Goal: Contribute content: Contribute content

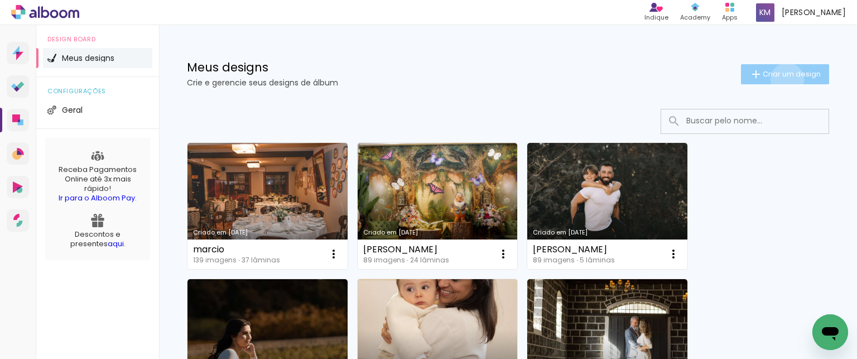
click at [777, 79] on paper-button "Criar um design" at bounding box center [785, 74] width 88 height 20
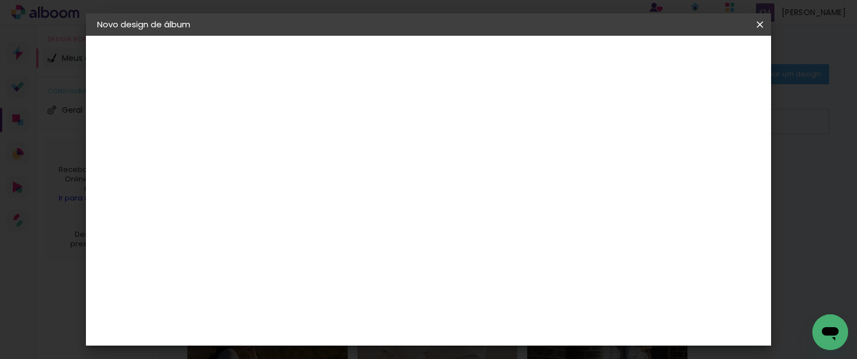
click at [280, 155] on input at bounding box center [280, 149] width 0 height 17
type input "JOZEANE - VENDA"
type paper-input "JOZEANE - VENDA"
click at [0, 0] on slot "Avançar" at bounding box center [0, 0] width 0 height 0
click at [358, 217] on input at bounding box center [308, 212] width 113 height 14
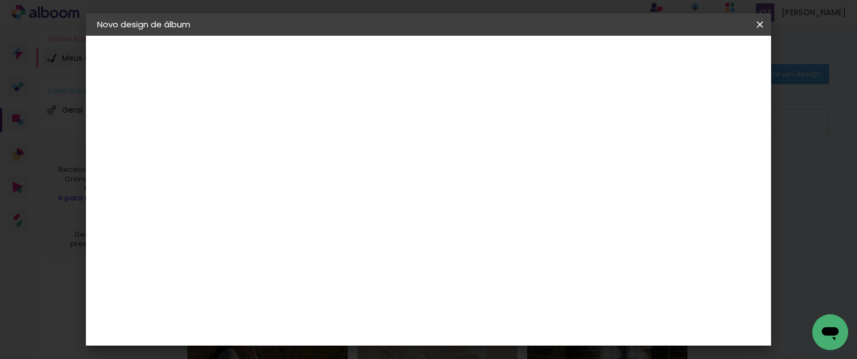
type input "SC"
type paper-input "SC"
click at [346, 284] on paper-item "Schlosser" at bounding box center [297, 293] width 98 height 25
click at [0, 0] on slot "Avançar" at bounding box center [0, 0] width 0 height 0
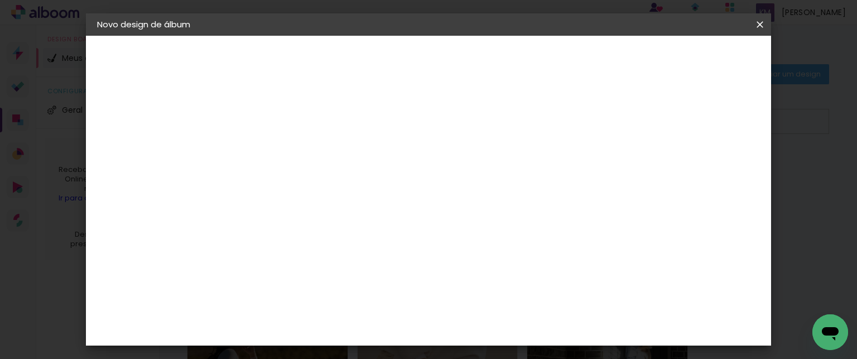
click at [462, 65] on paper-button "Avançar" at bounding box center [434, 59] width 55 height 19
click at [498, 65] on paper-button "Iniciar design" at bounding box center [473, 63] width 49 height 27
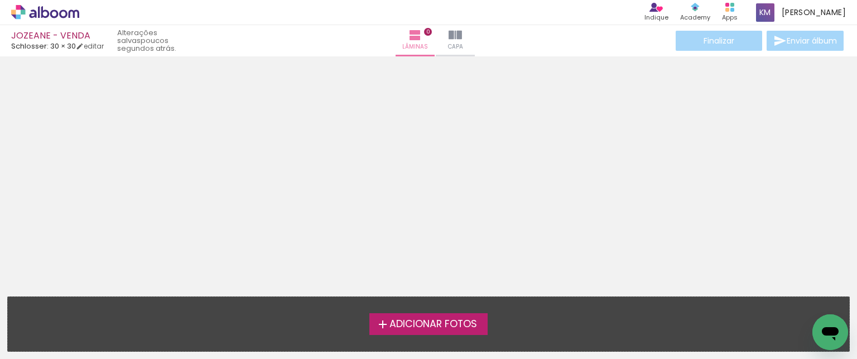
click at [427, 329] on span "Adicionar Fotos" at bounding box center [434, 324] width 88 height 10
click at [0, 0] on input "file" at bounding box center [0, 0] width 0 height 0
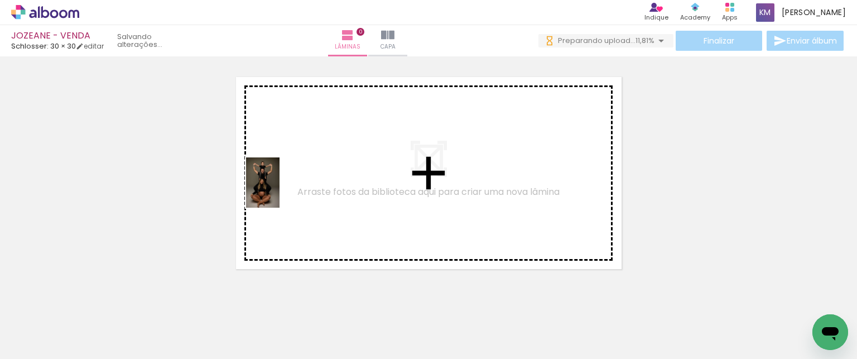
drag, startPoint x: 103, startPoint y: 339, endPoint x: 282, endPoint y: 189, distance: 233.8
click at [282, 189] on quentale-workspace at bounding box center [428, 179] width 857 height 359
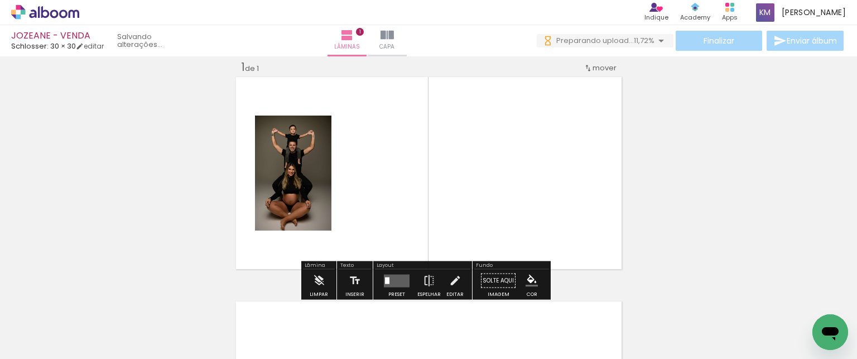
scroll to position [14, 0]
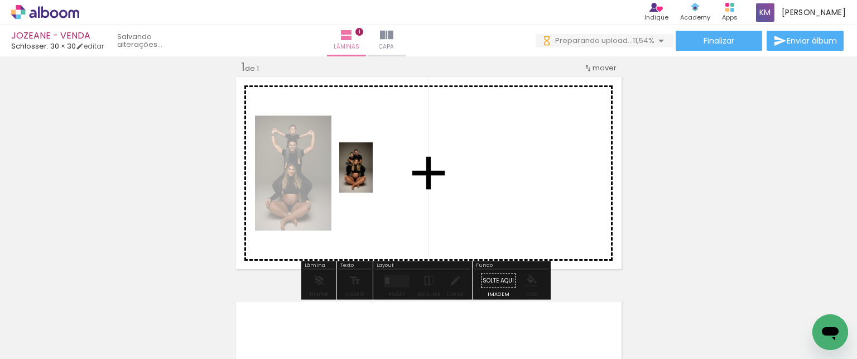
drag, startPoint x: 372, startPoint y: 315, endPoint x: 373, endPoint y: 176, distance: 139.0
click at [373, 176] on quentale-workspace at bounding box center [428, 179] width 857 height 359
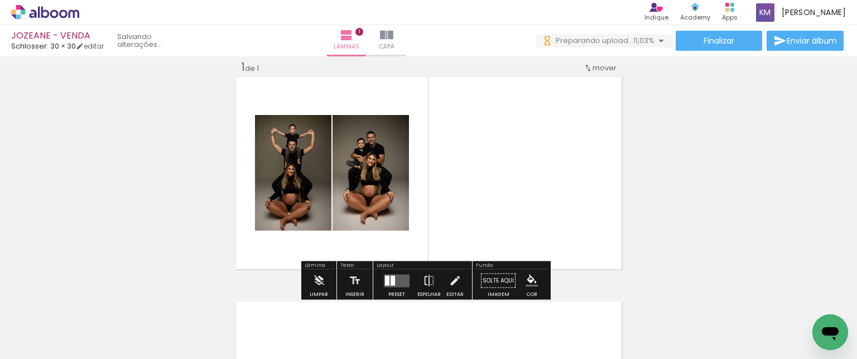
scroll to position [0, 0]
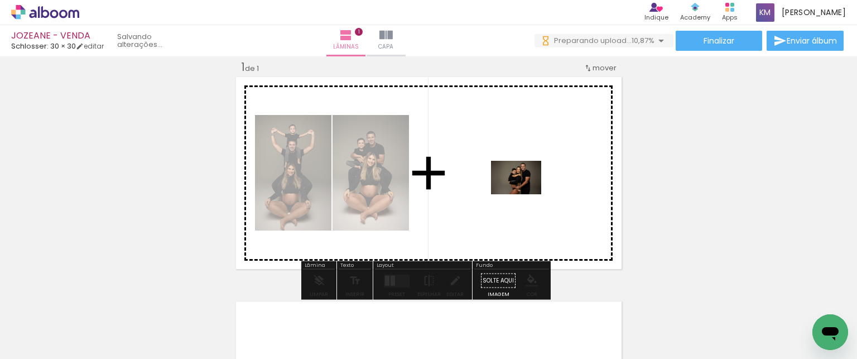
drag, startPoint x: 623, startPoint y: 314, endPoint x: 525, endPoint y: 195, distance: 154.6
click at [525, 195] on quentale-workspace at bounding box center [428, 179] width 857 height 359
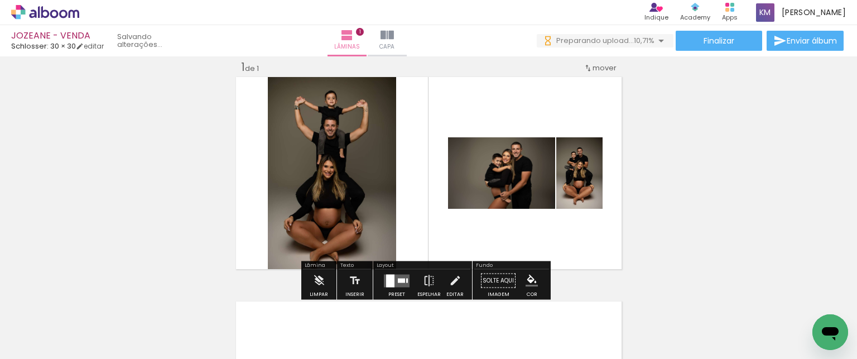
click at [391, 281] on div at bounding box center [390, 280] width 8 height 13
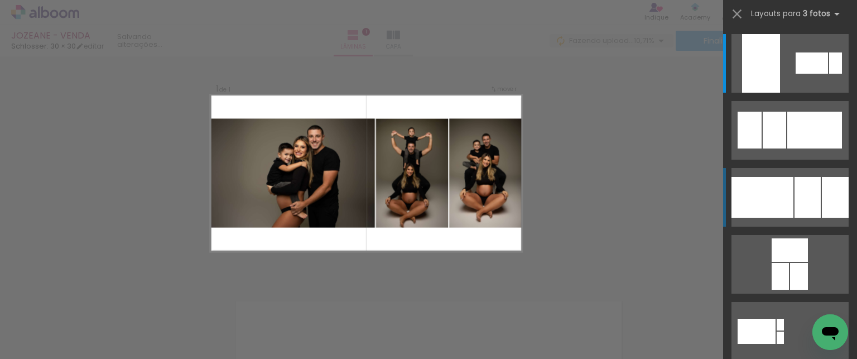
click at [813, 74] on div at bounding box center [812, 62] width 32 height 21
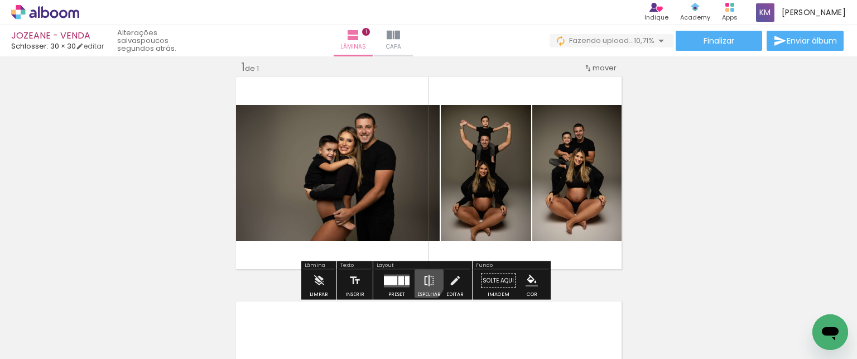
click at [419, 279] on paper-button "Espelhar" at bounding box center [429, 284] width 29 height 28
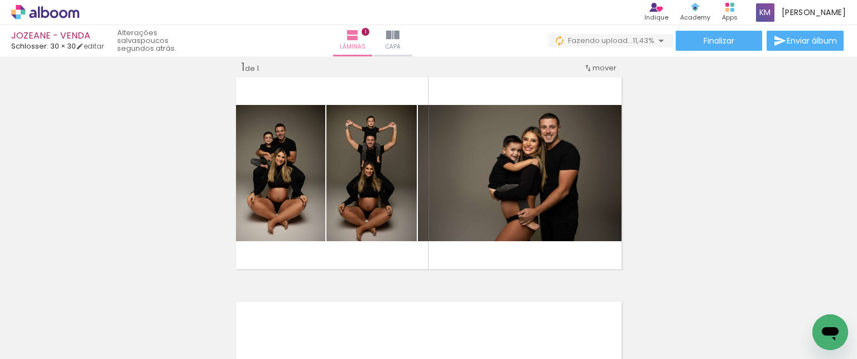
scroll to position [259, 0]
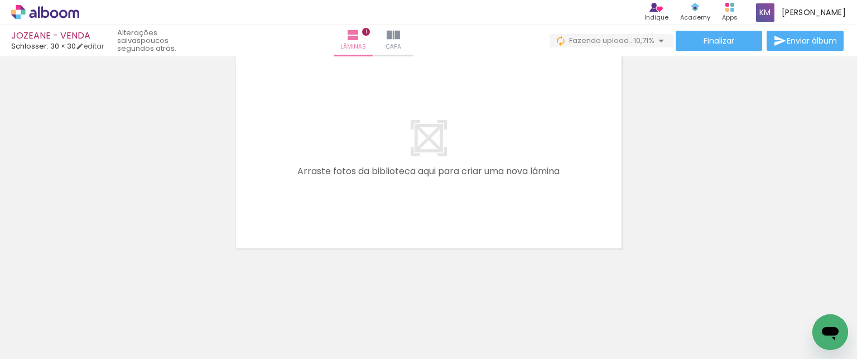
click at [32, 328] on input "Todas as fotos" at bounding box center [31, 324] width 42 height 9
click at [0, 0] on slot "Não utilizadas" at bounding box center [0, 0] width 0 height 0
type input "Não utilizadas"
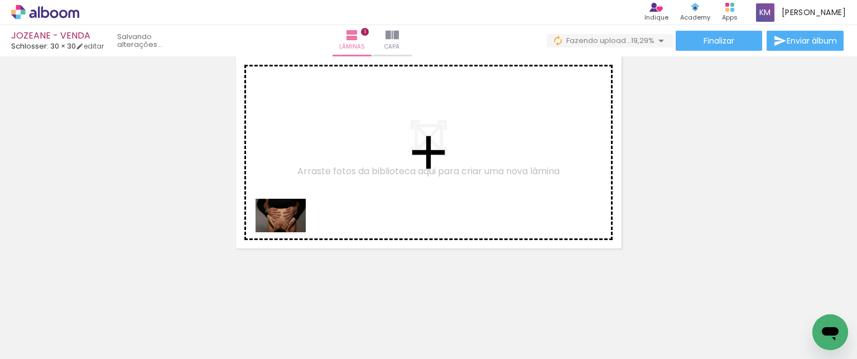
drag, startPoint x: 262, startPoint y: 306, endPoint x: 290, endPoint y: 230, distance: 80.5
click at [290, 230] on quentale-workspace at bounding box center [428, 179] width 857 height 359
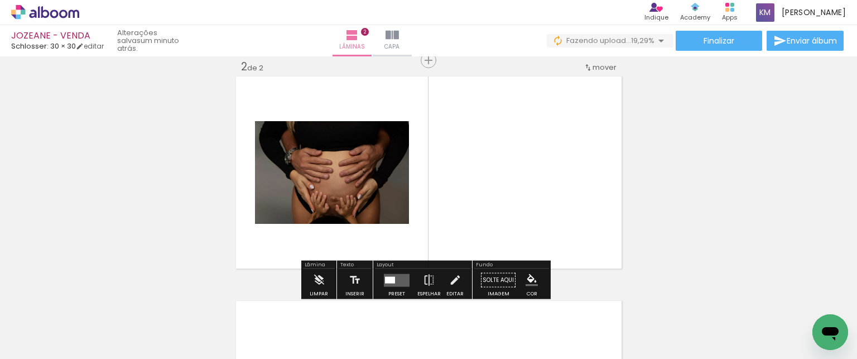
scroll to position [238, 0]
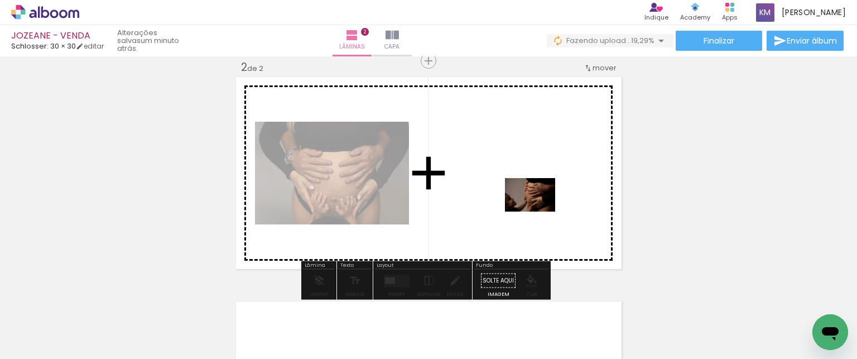
drag, startPoint x: 437, startPoint y: 322, endPoint x: 539, endPoint y: 212, distance: 150.1
click at [539, 212] on quentale-workspace at bounding box center [428, 179] width 857 height 359
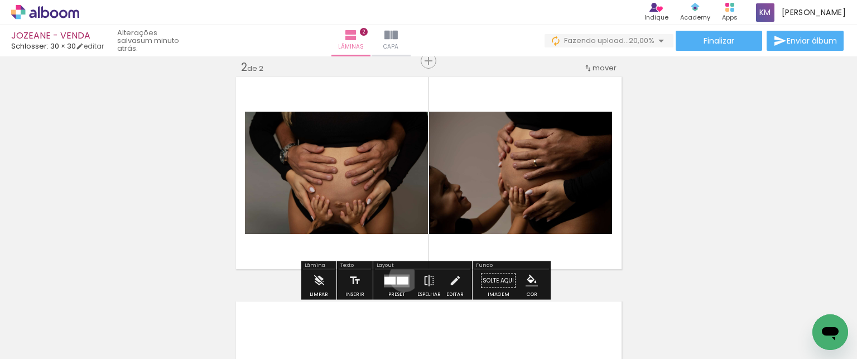
click at [402, 276] on div at bounding box center [403, 280] width 12 height 8
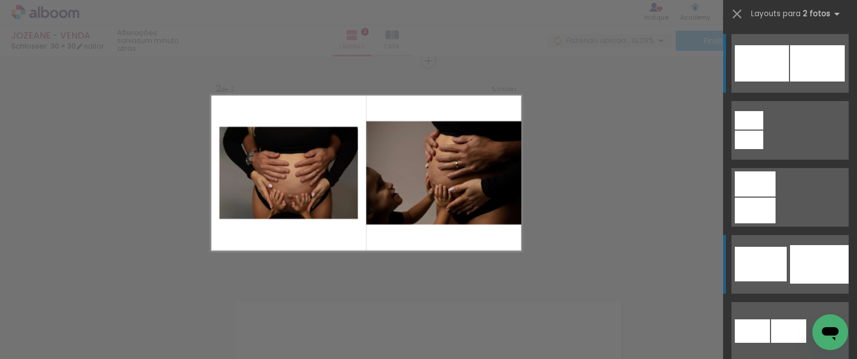
click at [831, 251] on div at bounding box center [819, 264] width 59 height 39
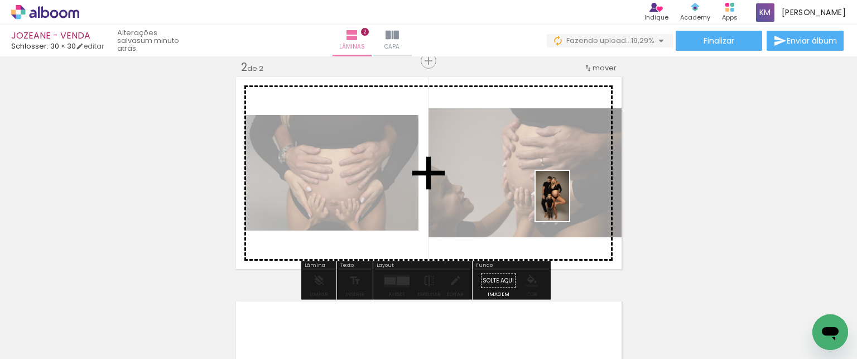
drag, startPoint x: 625, startPoint y: 333, endPoint x: 569, endPoint y: 204, distance: 140.5
click at [569, 204] on quentale-workspace at bounding box center [428, 179] width 857 height 359
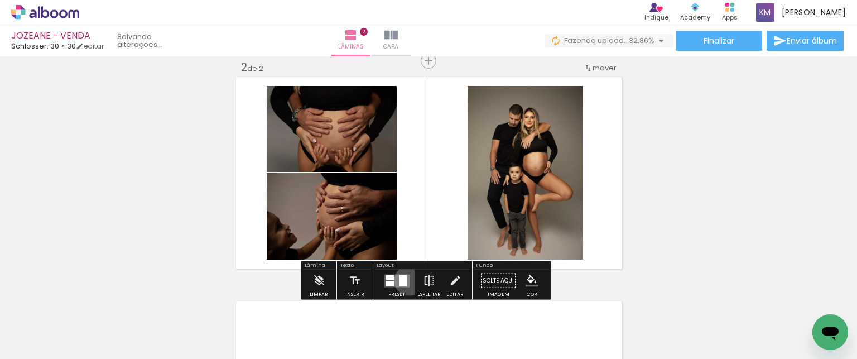
click at [406, 280] on quentale-layouter at bounding box center [397, 280] width 26 height 13
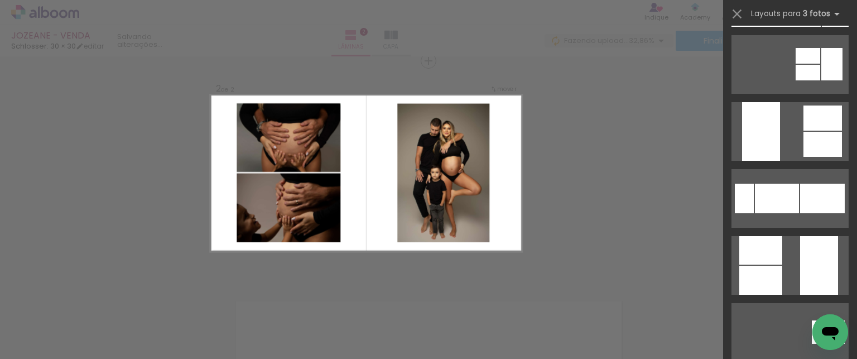
scroll to position [290, 0]
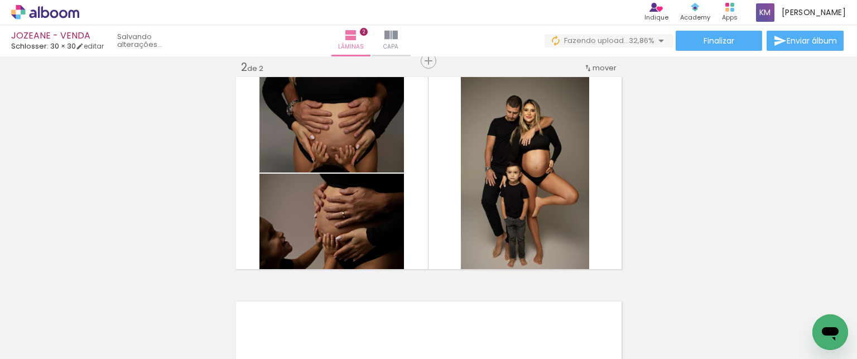
scroll to position [0, 915]
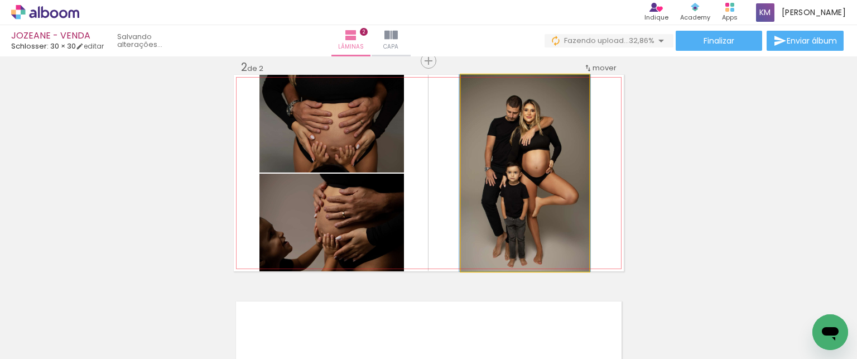
click at [542, 142] on quentale-photo at bounding box center [525, 173] width 128 height 196
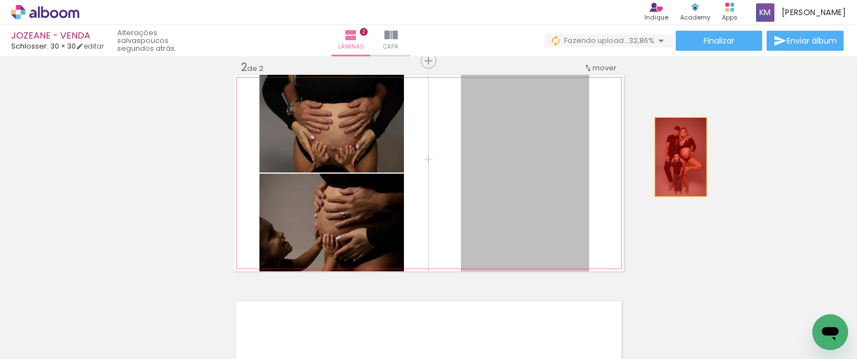
drag, startPoint x: 542, startPoint y: 142, endPoint x: 723, endPoint y: 162, distance: 182.0
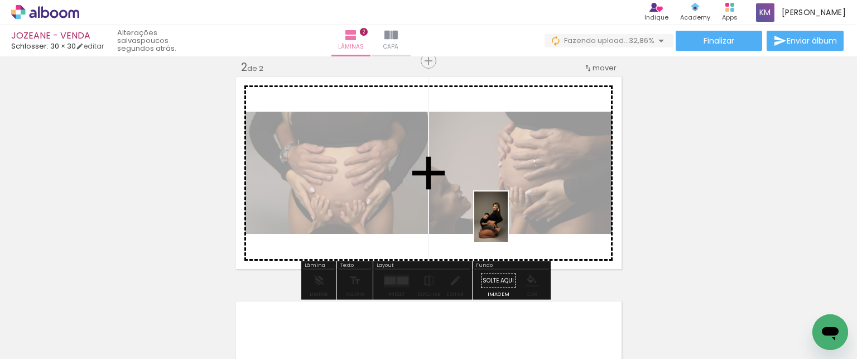
drag, startPoint x: 379, startPoint y: 342, endPoint x: 508, endPoint y: 225, distance: 173.8
click at [508, 225] on quentale-workspace at bounding box center [428, 179] width 857 height 359
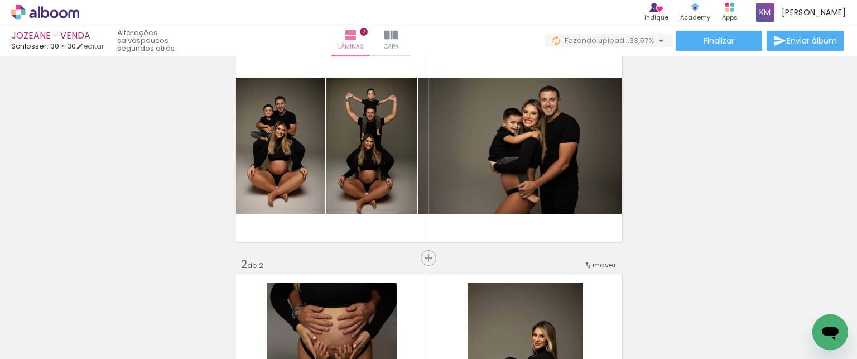
scroll to position [37, 0]
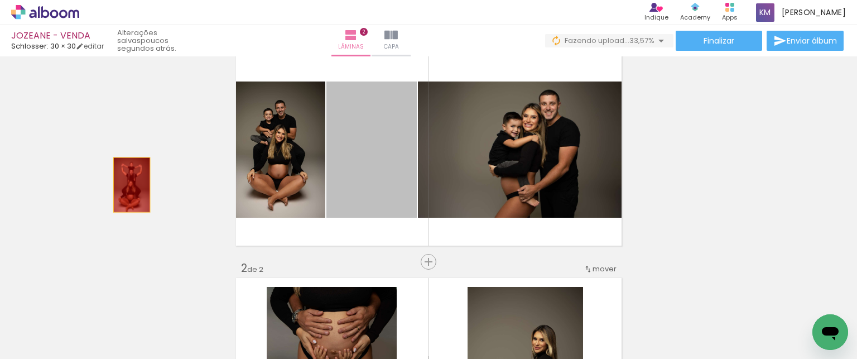
drag, startPoint x: 377, startPoint y: 164, endPoint x: 127, endPoint y: 185, distance: 250.3
click at [127, 185] on div "Inserir lâmina 1 de 2 Inserir lâmina 2 de 2" at bounding box center [428, 360] width 857 height 674
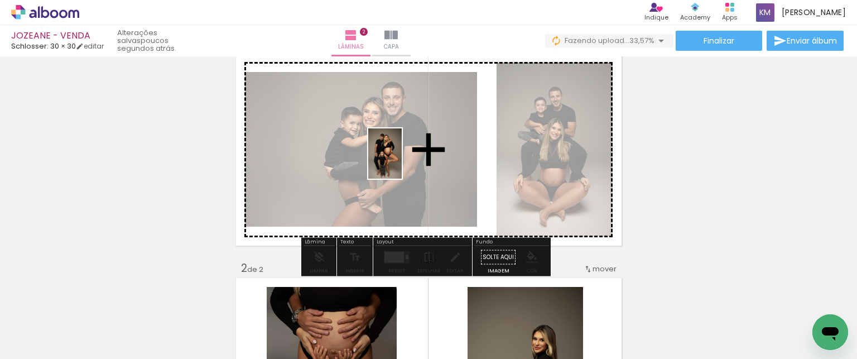
drag, startPoint x: 196, startPoint y: 334, endPoint x: 402, endPoint y: 162, distance: 268.2
click at [402, 162] on quentale-workspace at bounding box center [428, 179] width 857 height 359
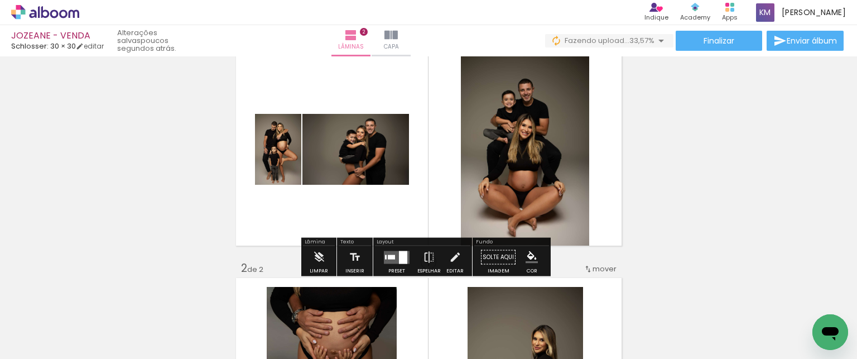
click at [400, 254] on div at bounding box center [403, 257] width 8 height 13
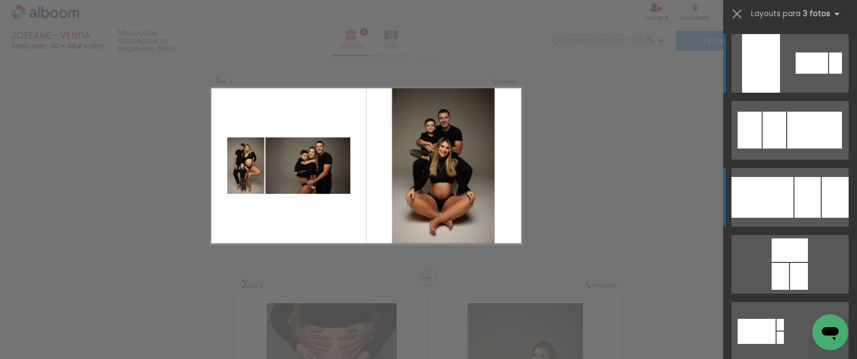
scroll to position [14, 0]
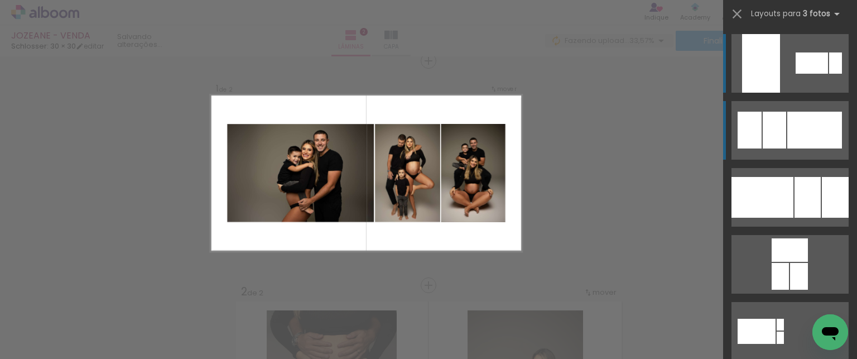
click at [819, 127] on div at bounding box center [814, 130] width 55 height 37
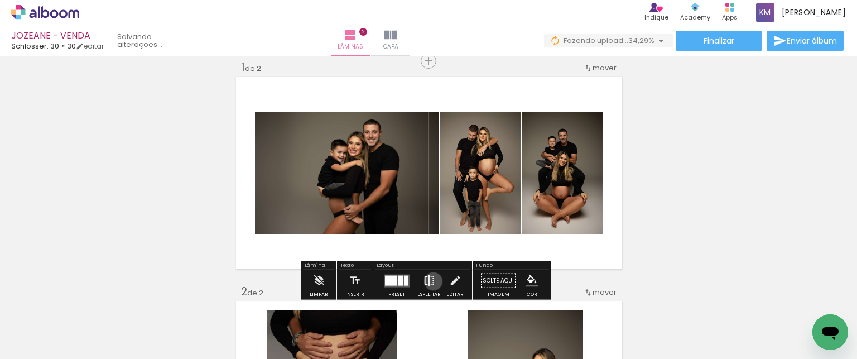
click at [431, 281] on iron-icon at bounding box center [429, 281] width 12 height 22
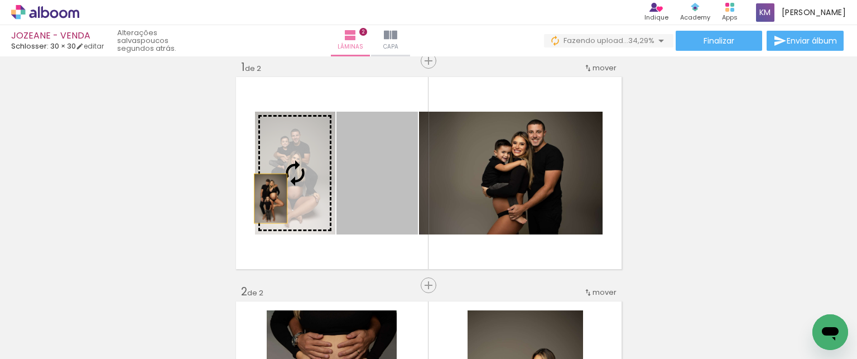
drag, startPoint x: 362, startPoint y: 218, endPoint x: 260, endPoint y: 198, distance: 103.5
click at [0, 0] on slot at bounding box center [0, 0] width 0 height 0
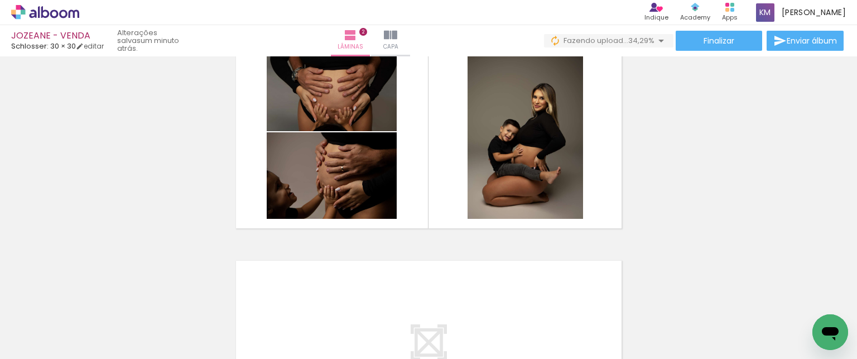
scroll to position [0, 1071]
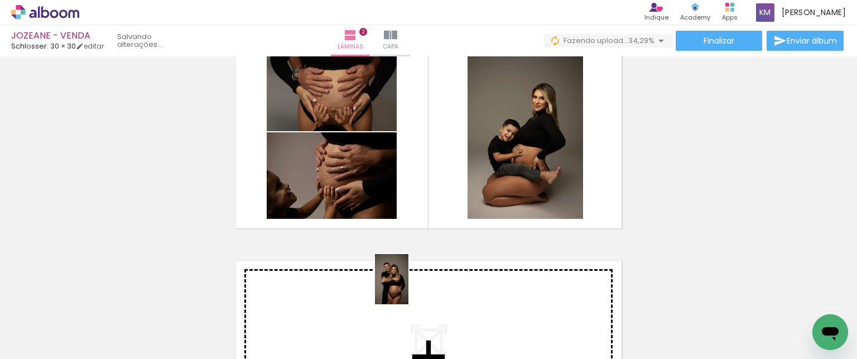
drag, startPoint x: 406, startPoint y: 319, endPoint x: 409, endPoint y: 287, distance: 31.3
click at [409, 287] on quentale-workspace at bounding box center [428, 179] width 857 height 359
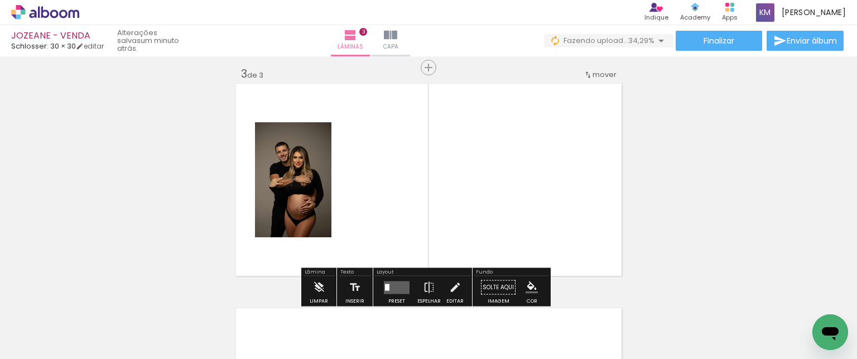
scroll to position [463, 0]
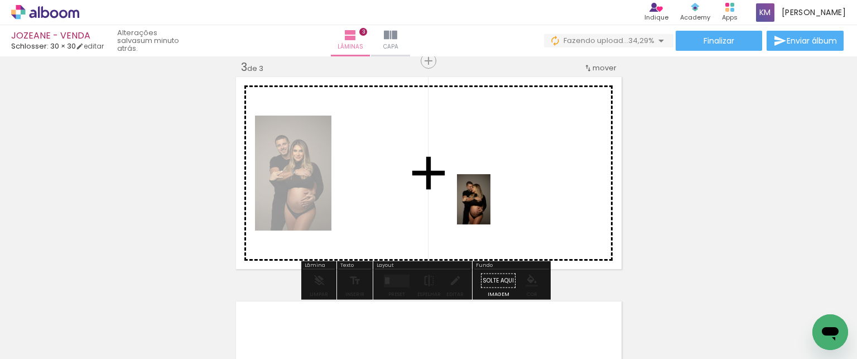
drag, startPoint x: 625, startPoint y: 332, endPoint x: 490, endPoint y: 208, distance: 183.6
click at [490, 208] on quentale-workspace at bounding box center [428, 179] width 857 height 359
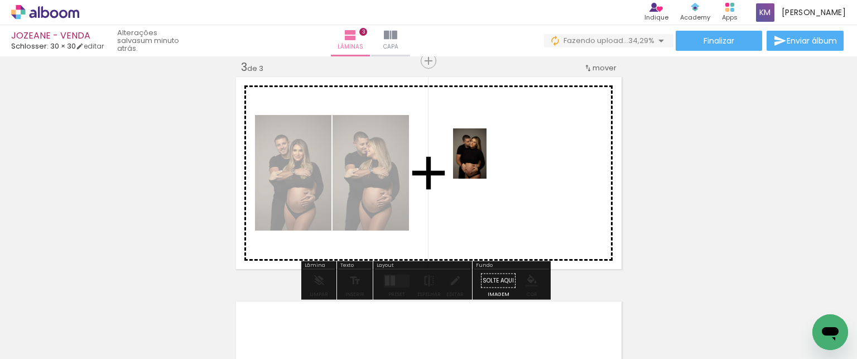
drag, startPoint x: 790, startPoint y: 339, endPoint x: 487, endPoint y: 162, distance: 351.4
click at [487, 162] on quentale-workspace at bounding box center [428, 179] width 857 height 359
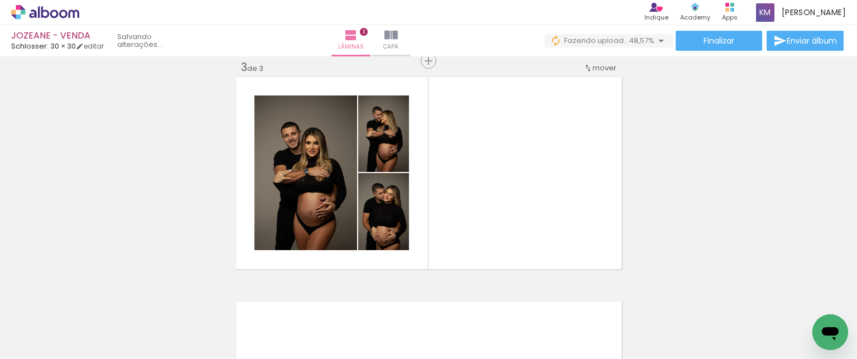
scroll to position [0, 1496]
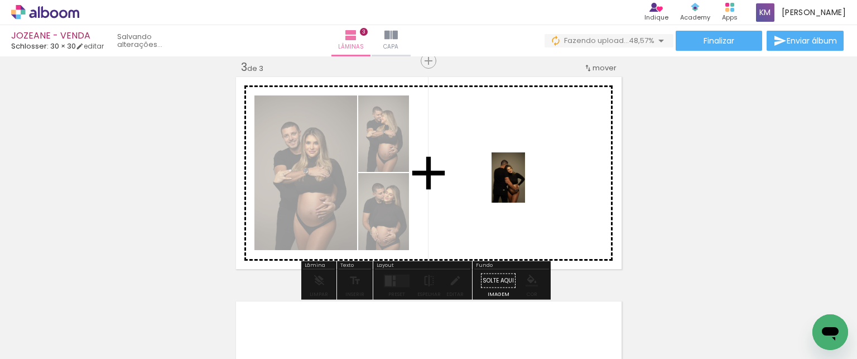
drag, startPoint x: 558, startPoint y: 304, endPoint x: 525, endPoint y: 186, distance: 121.6
click at [525, 186] on quentale-workspace at bounding box center [428, 179] width 857 height 359
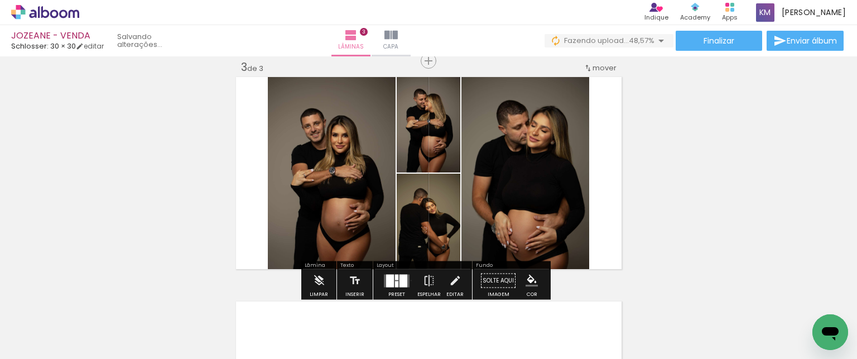
click at [409, 280] on div at bounding box center [397, 281] width 30 height 22
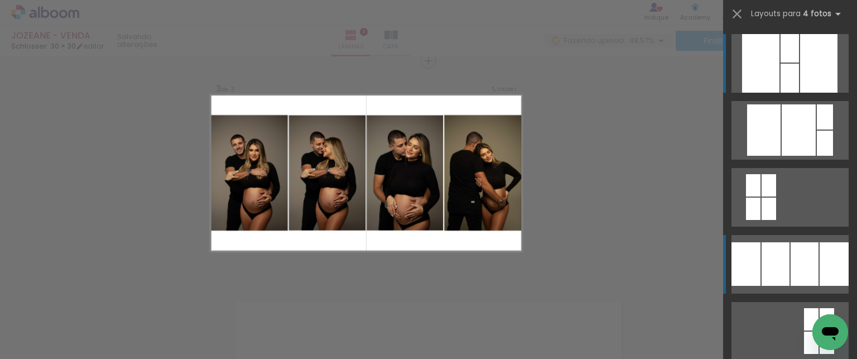
click at [799, 93] on div at bounding box center [790, 78] width 18 height 29
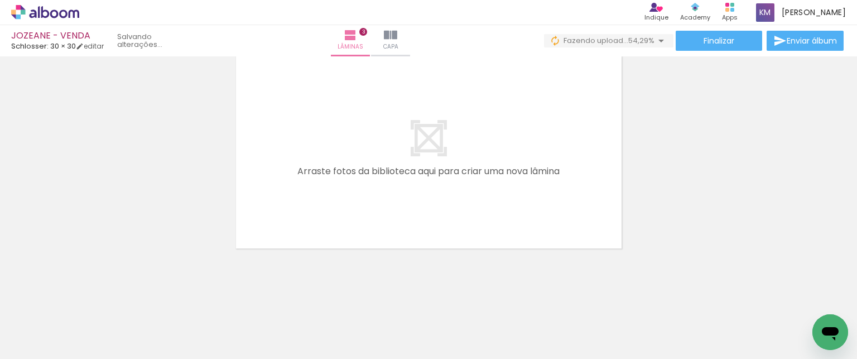
scroll to position [0, 2143]
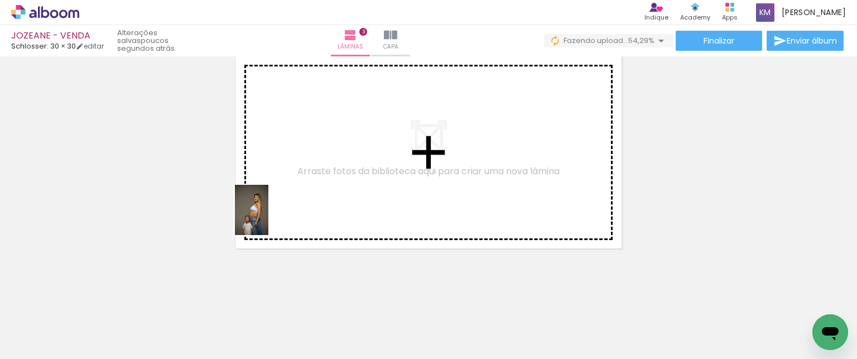
drag, startPoint x: 107, startPoint y: 320, endPoint x: 283, endPoint y: 205, distance: 210.8
click at [283, 205] on quentale-workspace at bounding box center [428, 179] width 857 height 359
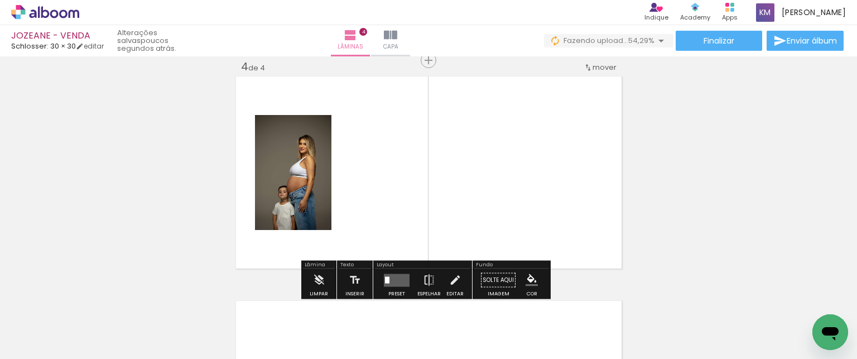
scroll to position [687, 0]
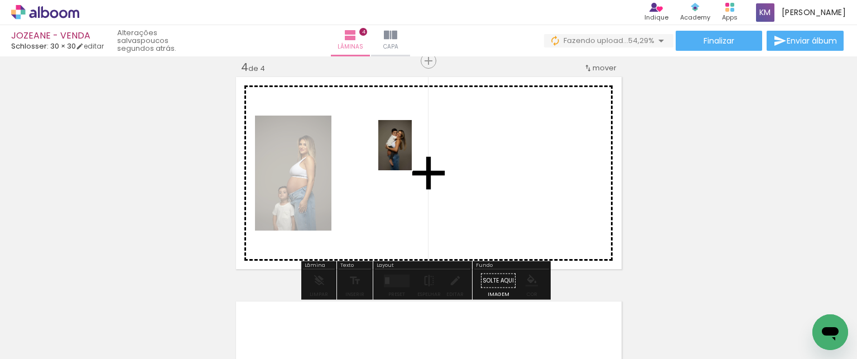
drag, startPoint x: 534, startPoint y: 318, endPoint x: 412, endPoint y: 156, distance: 202.5
click at [412, 156] on quentale-workspace at bounding box center [428, 179] width 857 height 359
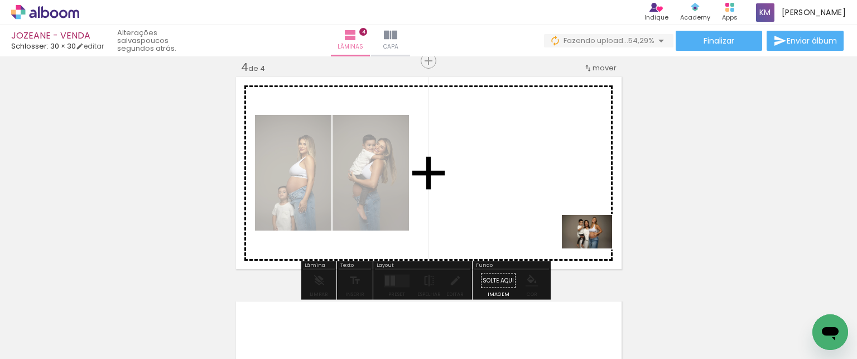
drag, startPoint x: 724, startPoint y: 335, endPoint x: 595, endPoint y: 248, distance: 155.7
click at [595, 248] on quentale-workspace at bounding box center [428, 179] width 857 height 359
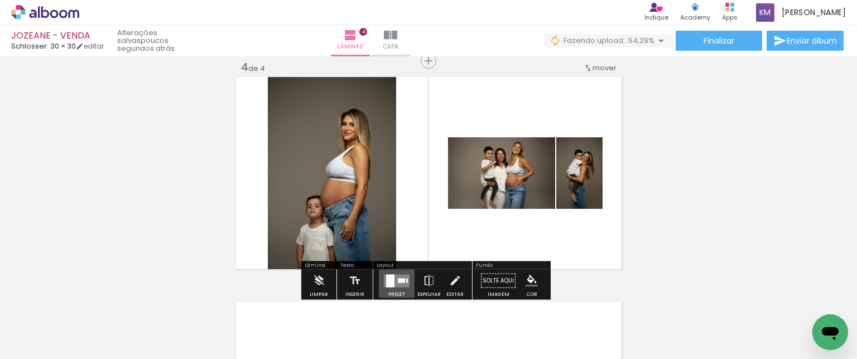
click at [398, 279] on div at bounding box center [401, 280] width 7 height 4
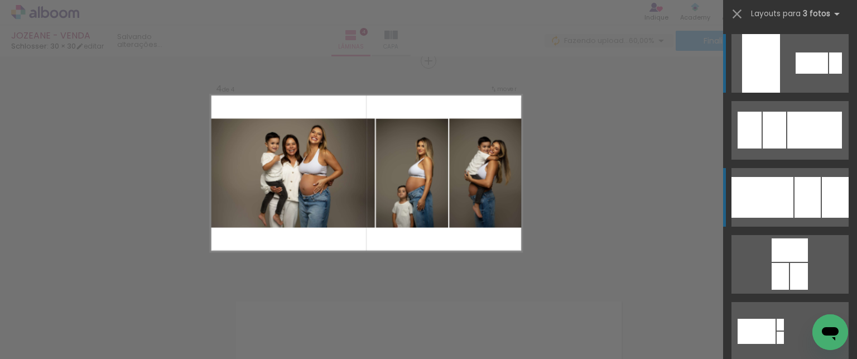
click at [782, 200] on div at bounding box center [763, 197] width 62 height 41
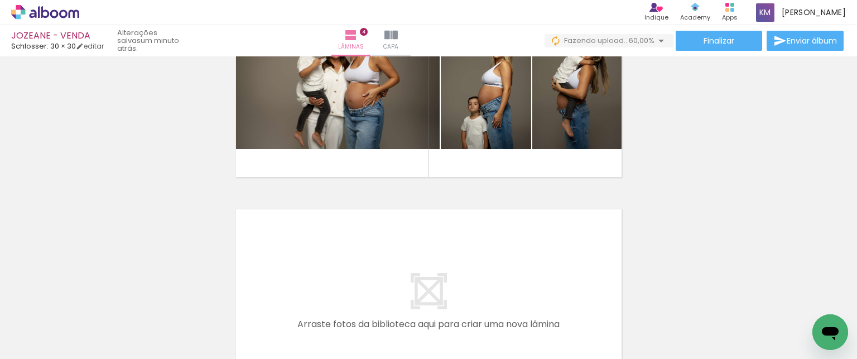
scroll to position [784, 0]
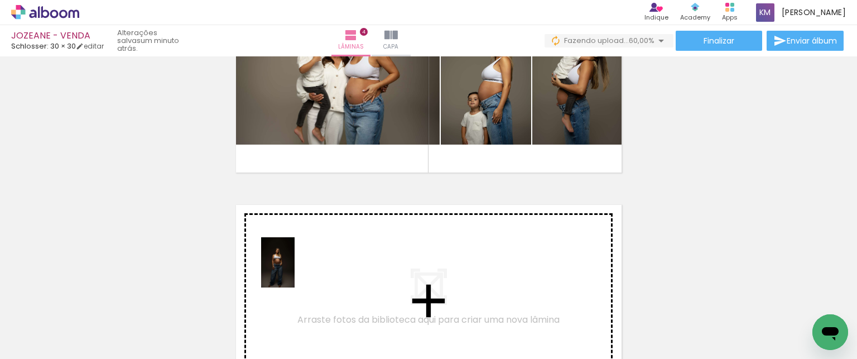
drag, startPoint x: 297, startPoint y: 324, endPoint x: 295, endPoint y: 271, distance: 53.1
click at [295, 271] on quentale-workspace at bounding box center [428, 179] width 857 height 359
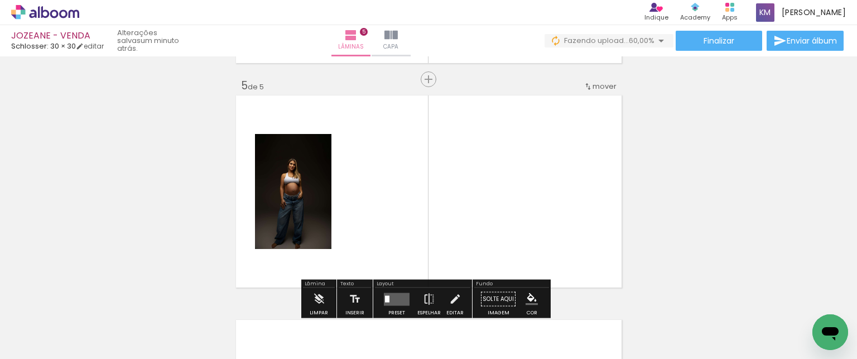
scroll to position [911, 0]
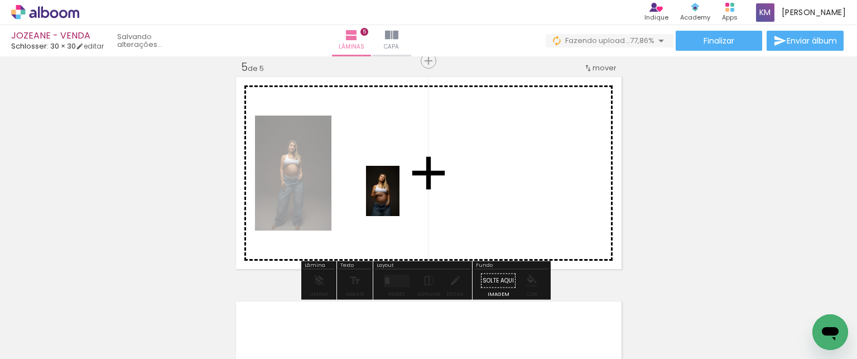
drag, startPoint x: 475, startPoint y: 332, endPoint x: 400, endPoint y: 199, distance: 153.0
click at [400, 199] on quentale-workspace at bounding box center [428, 179] width 857 height 359
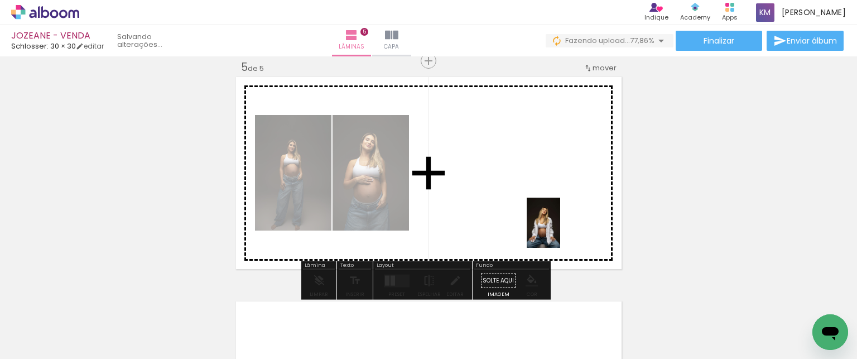
drag, startPoint x: 663, startPoint y: 325, endPoint x: 560, endPoint y: 232, distance: 139.0
click at [560, 232] on quentale-workspace at bounding box center [428, 179] width 857 height 359
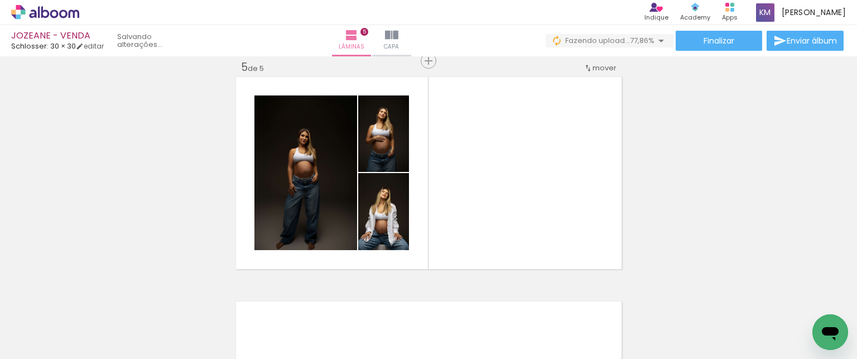
scroll to position [0, 3371]
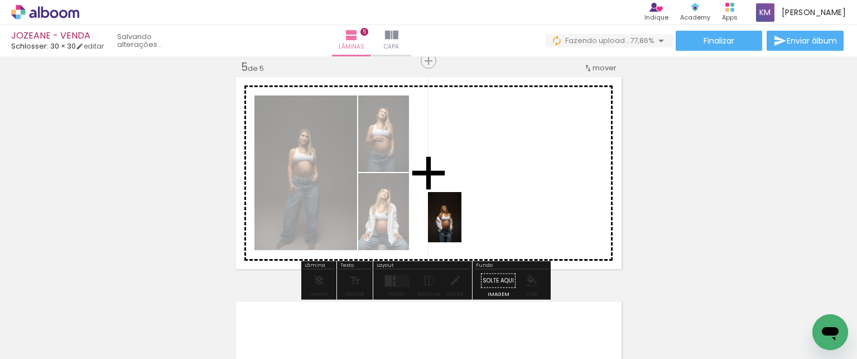
drag, startPoint x: 491, startPoint y: 311, endPoint x: 462, endPoint y: 225, distance: 90.9
click at [462, 225] on quentale-workspace at bounding box center [428, 179] width 857 height 359
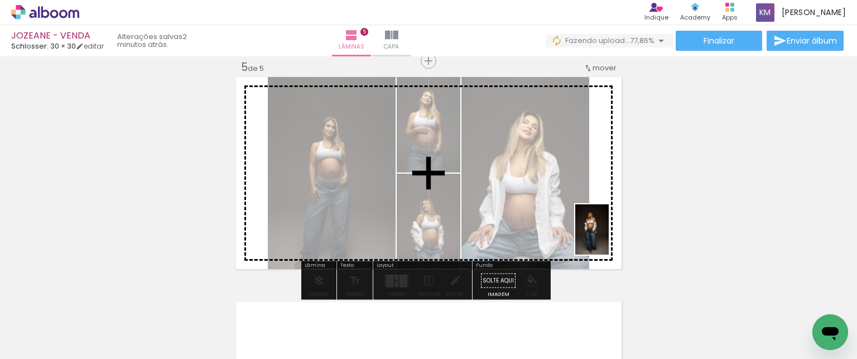
drag, startPoint x: 686, startPoint y: 331, endPoint x: 609, endPoint y: 238, distance: 121.7
click at [609, 238] on quentale-workspace at bounding box center [428, 179] width 857 height 359
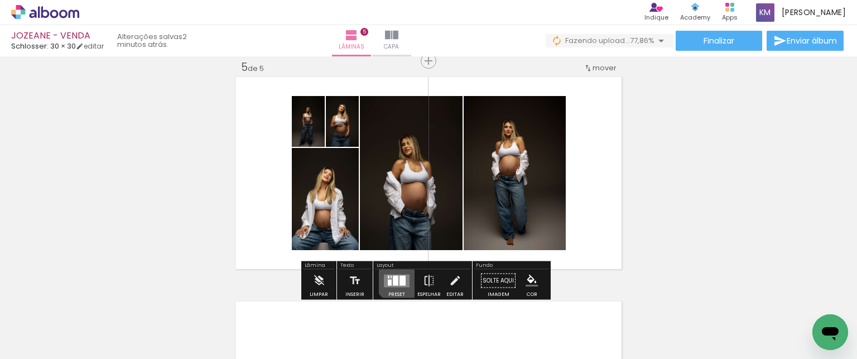
click at [400, 278] on div at bounding box center [403, 280] width 6 height 10
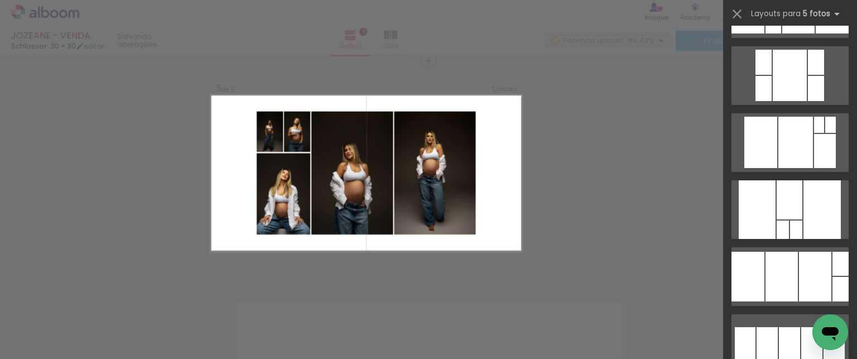
scroll to position [268, 0]
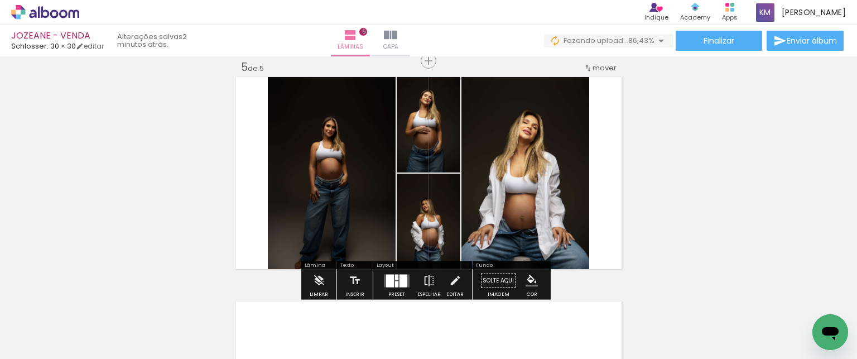
scroll to position [0, 3371]
click at [402, 274] on div at bounding box center [404, 280] width 8 height 13
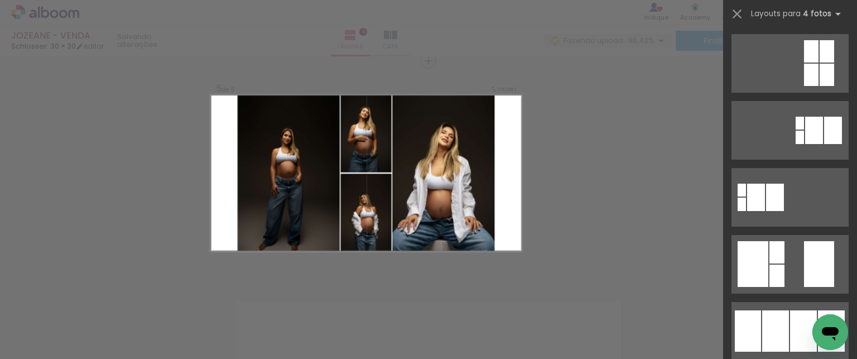
scroll to position [0, 0]
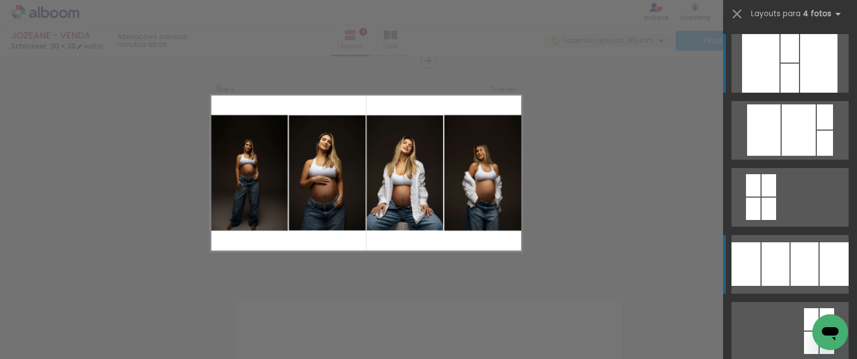
click at [814, 93] on div at bounding box center [818, 63] width 37 height 59
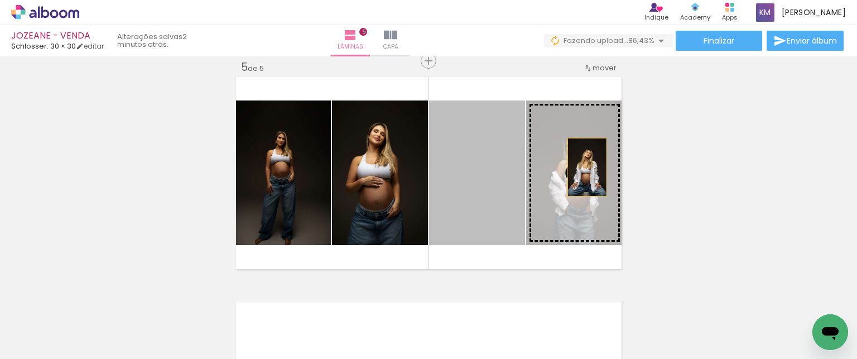
drag, startPoint x: 478, startPoint y: 186, endPoint x: 602, endPoint y: 160, distance: 127.3
click at [0, 0] on slot at bounding box center [0, 0] width 0 height 0
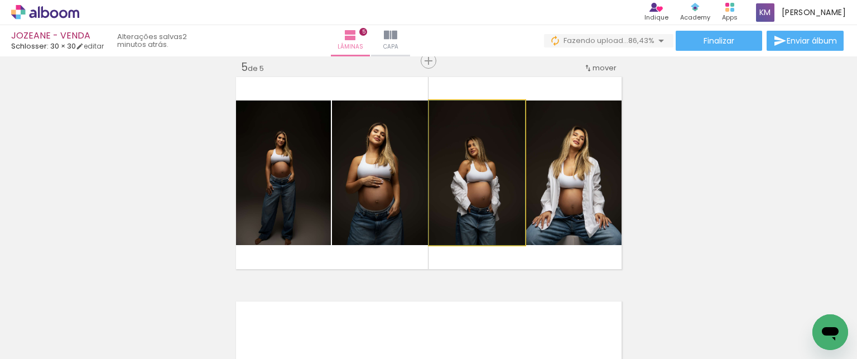
click at [453, 112] on div at bounding box center [455, 112] width 10 height 10
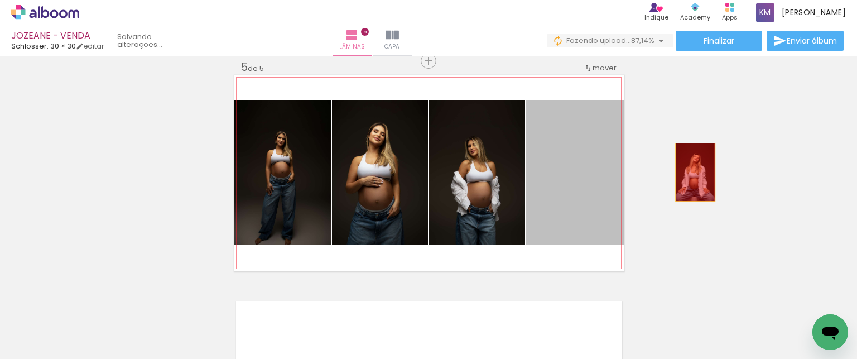
drag, startPoint x: 587, startPoint y: 182, endPoint x: 695, endPoint y: 172, distance: 108.8
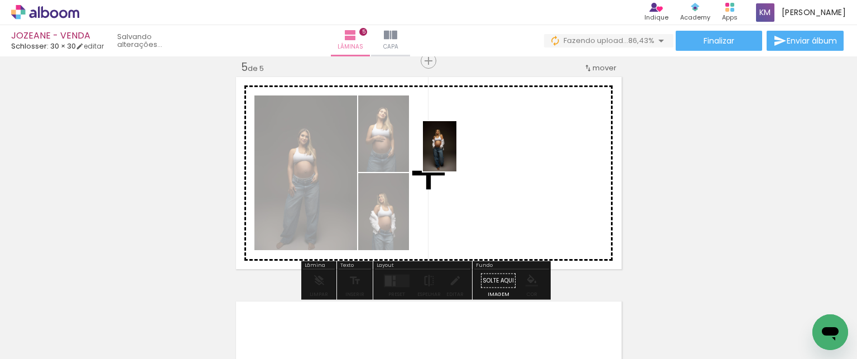
drag, startPoint x: 737, startPoint y: 324, endPoint x: 456, endPoint y: 155, distance: 328.0
click at [456, 155] on quentale-workspace at bounding box center [428, 179] width 857 height 359
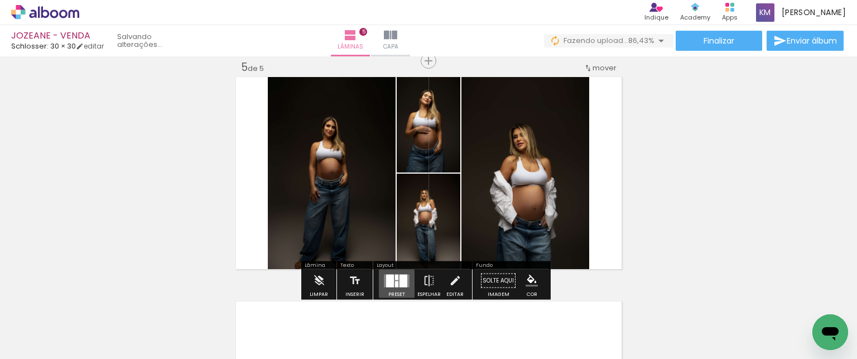
click at [400, 283] on div at bounding box center [404, 280] width 8 height 13
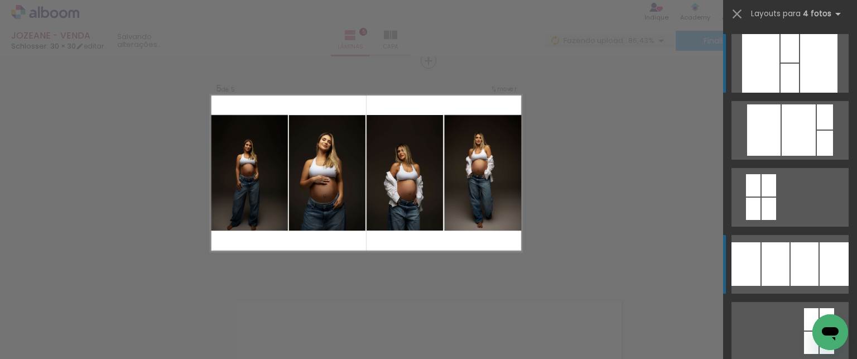
click at [742, 93] on div at bounding box center [760, 63] width 37 height 59
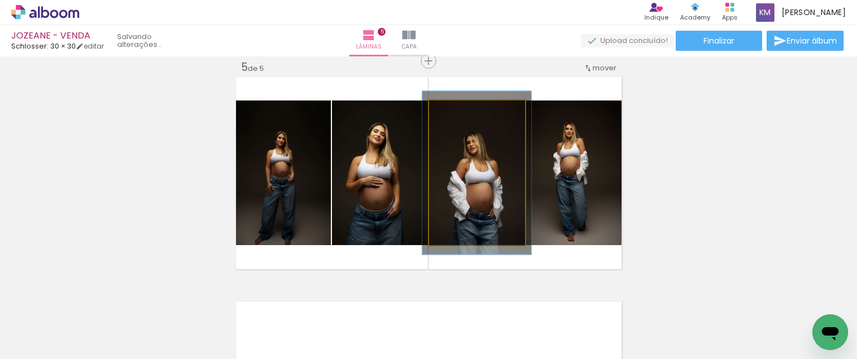
type paper-slider "113"
click at [457, 110] on div at bounding box center [460, 112] width 10 height 10
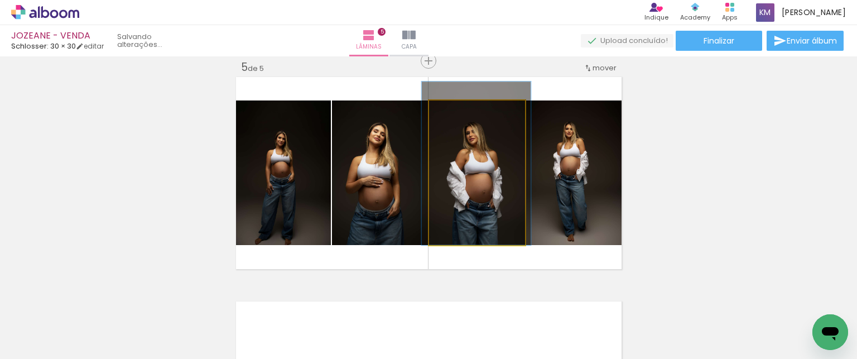
drag, startPoint x: 499, startPoint y: 147, endPoint x: 498, endPoint y: 131, distance: 15.6
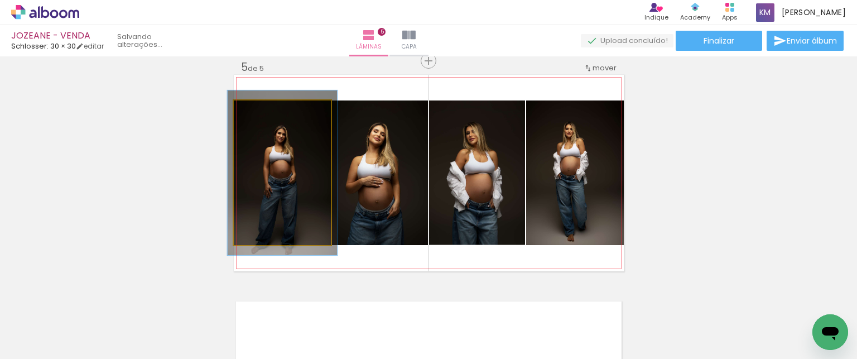
type paper-slider "113"
click at [262, 110] on div at bounding box center [264, 112] width 10 height 10
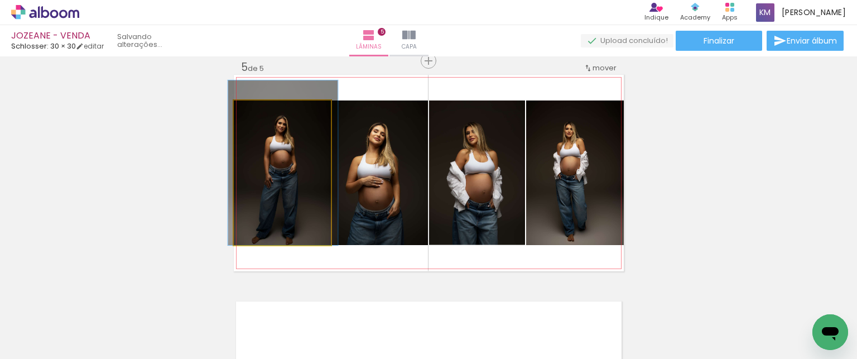
drag, startPoint x: 280, startPoint y: 147, endPoint x: 280, endPoint y: 132, distance: 15.1
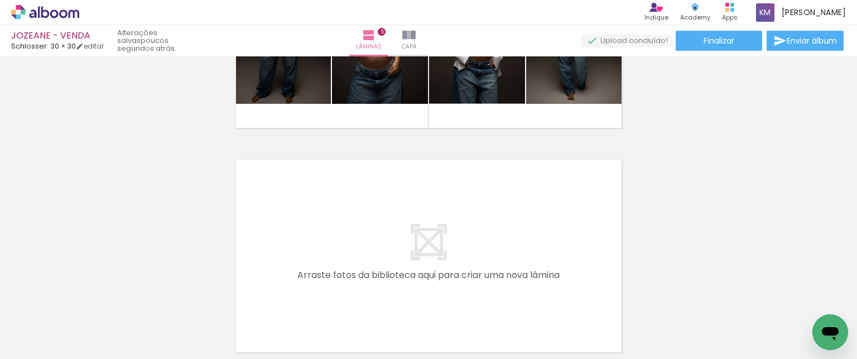
scroll to position [1055, 0]
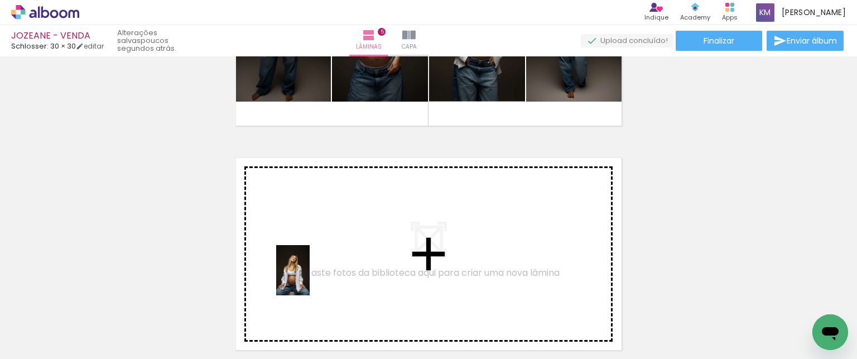
drag, startPoint x: 311, startPoint y: 315, endPoint x: 310, endPoint y: 269, distance: 46.3
click at [310, 269] on quentale-workspace at bounding box center [428, 179] width 857 height 359
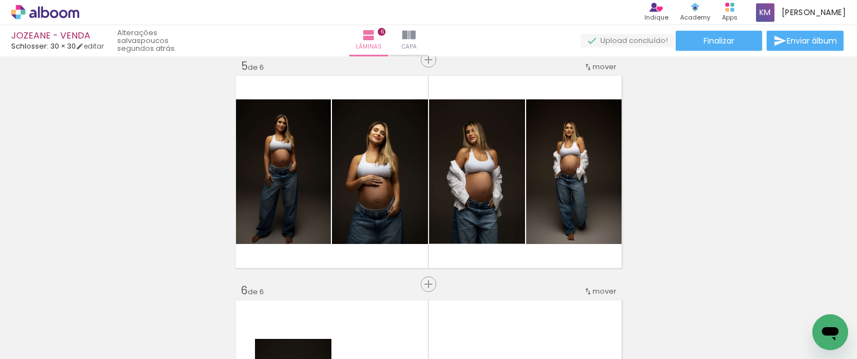
scroll to position [1178, 0]
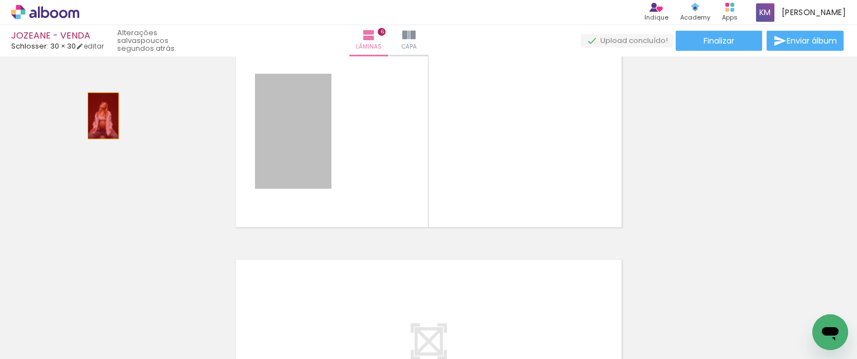
drag, startPoint x: 289, startPoint y: 127, endPoint x: 95, endPoint y: 118, distance: 193.9
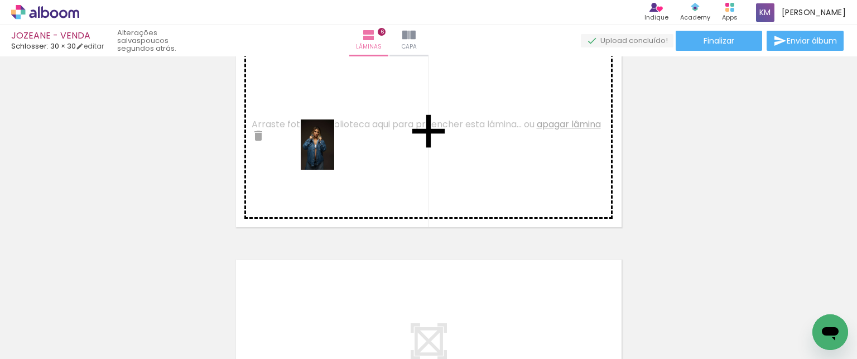
drag, startPoint x: 524, startPoint y: 338, endPoint x: 334, endPoint y: 153, distance: 264.8
click at [334, 153] on quentale-workspace at bounding box center [428, 179] width 857 height 359
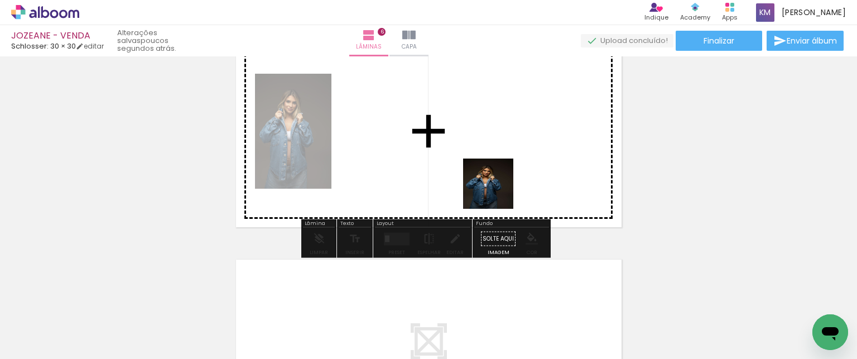
drag, startPoint x: 651, startPoint y: 328, endPoint x: 445, endPoint y: 166, distance: 261.9
click at [445, 166] on quentale-workspace at bounding box center [428, 179] width 857 height 359
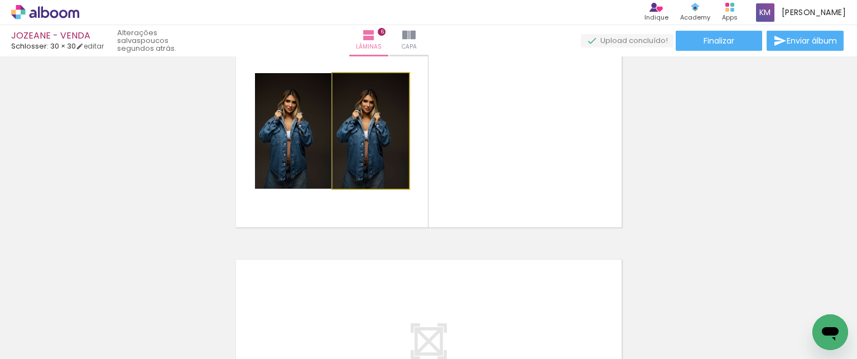
click at [359, 124] on quentale-photo at bounding box center [371, 131] width 76 height 116
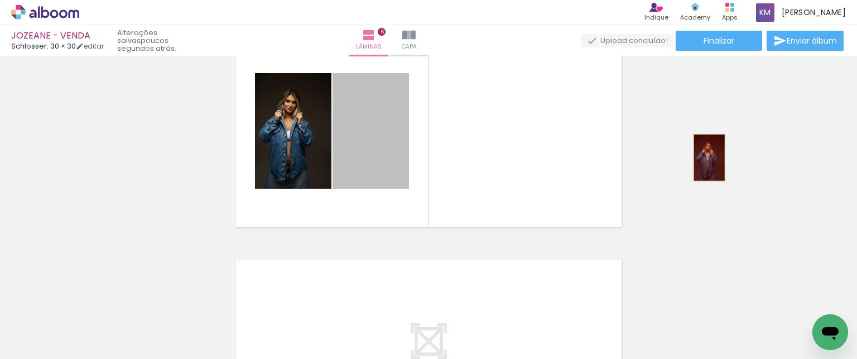
drag, startPoint x: 359, startPoint y: 124, endPoint x: 705, endPoint y: 157, distance: 347.6
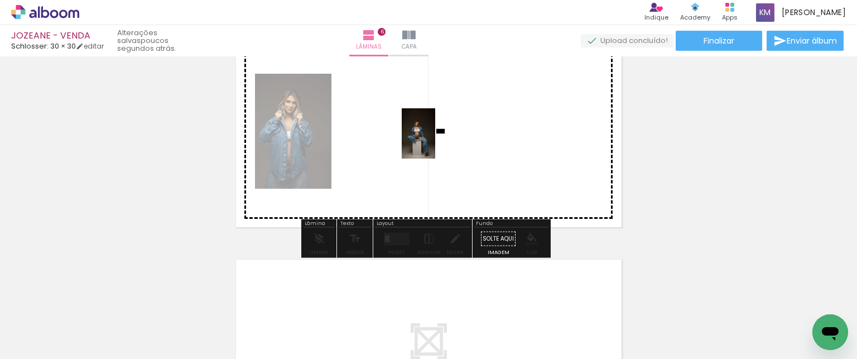
drag, startPoint x: 728, startPoint y: 326, endPoint x: 420, endPoint y: 145, distance: 357.3
click at [420, 145] on quentale-workspace at bounding box center [428, 179] width 857 height 359
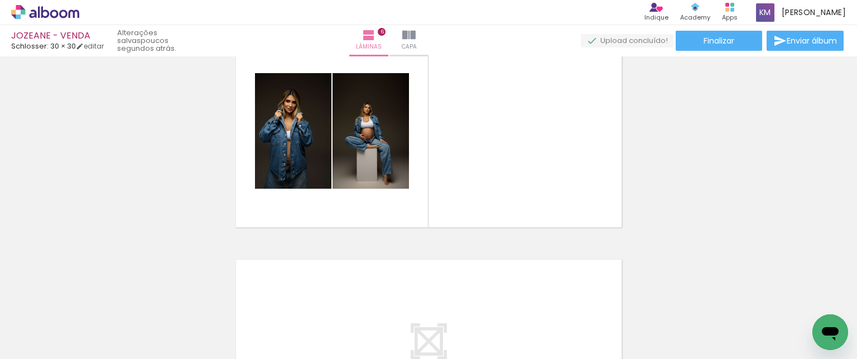
scroll to position [0, 3973]
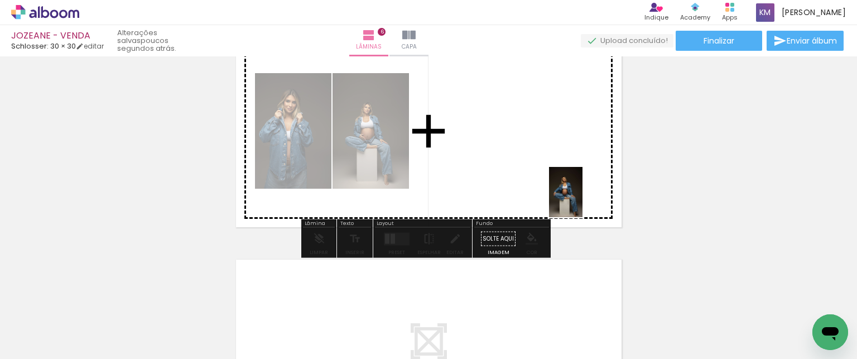
drag, startPoint x: 708, startPoint y: 328, endPoint x: 548, endPoint y: 170, distance: 224.1
click at [548, 170] on quentale-workspace at bounding box center [428, 179] width 857 height 359
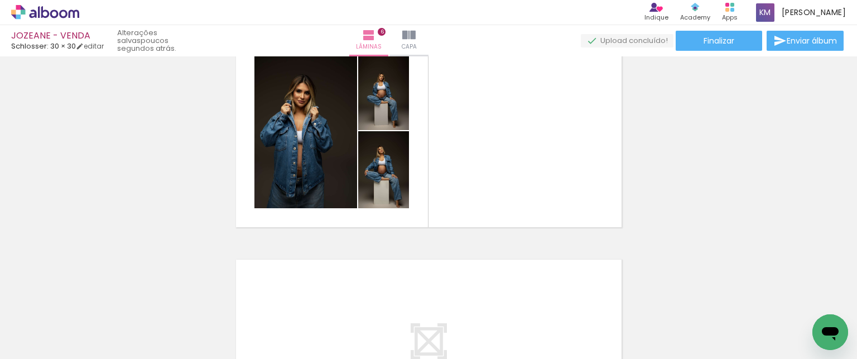
scroll to position [0, 4286]
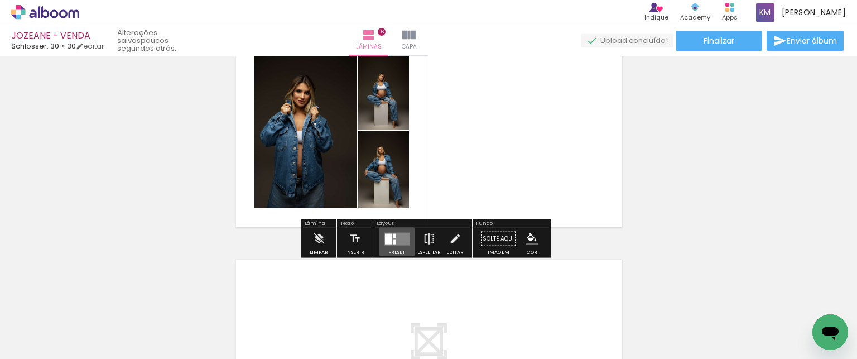
click at [399, 239] on quentale-layouter at bounding box center [397, 238] width 26 height 13
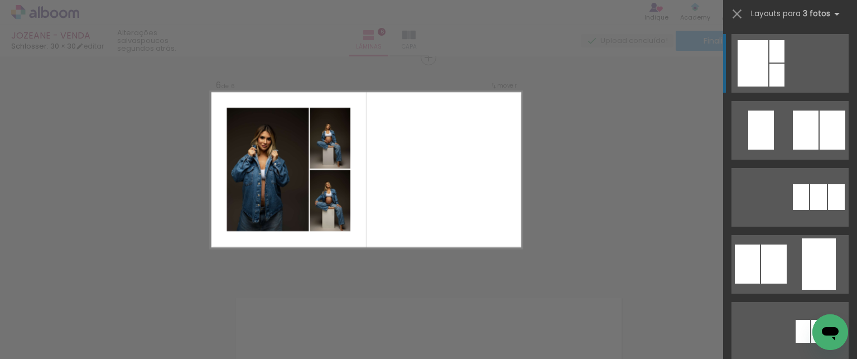
scroll to position [1136, 0]
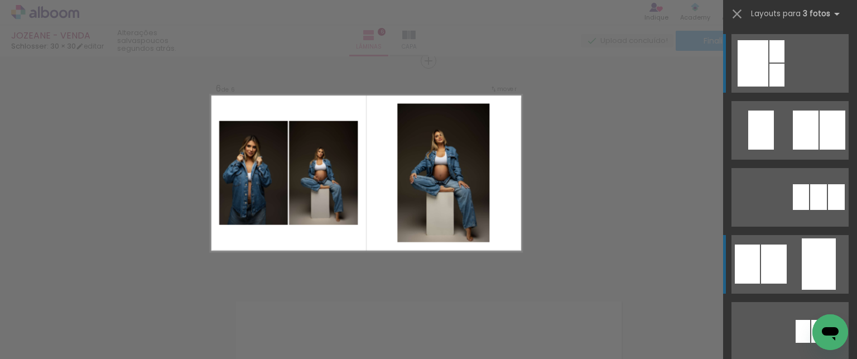
click at [752, 86] on div at bounding box center [753, 63] width 31 height 46
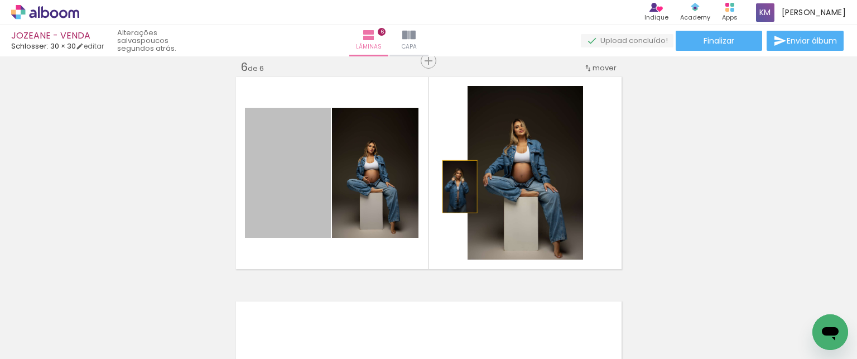
drag, startPoint x: 295, startPoint y: 189, endPoint x: 512, endPoint y: 185, distance: 217.7
click at [0, 0] on slot at bounding box center [0, 0] width 0 height 0
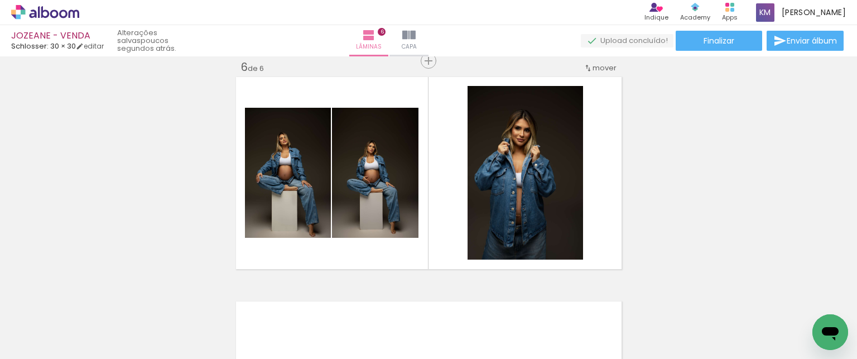
drag, startPoint x: 818, startPoint y: 261, endPoint x: 855, endPoint y: 264, distance: 37.0
click at [855, 264] on div "Inserir lâmina 1 de 6 Inserir lâmina 2 de 6 Inserir lâmina 3 de 6 Inserir lâmin…" at bounding box center [428, 207] width 857 height 302
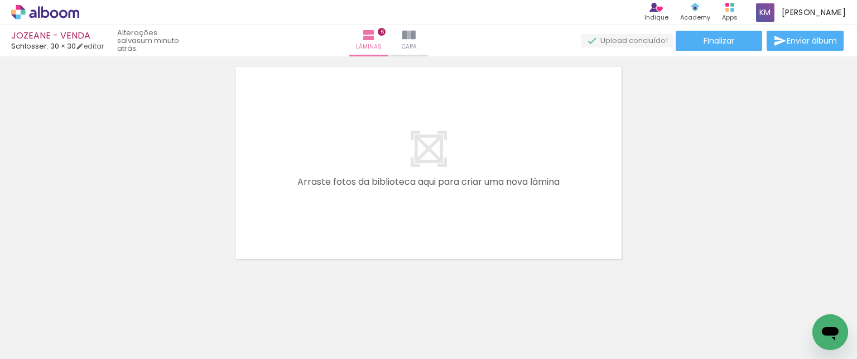
scroll to position [1373, 0]
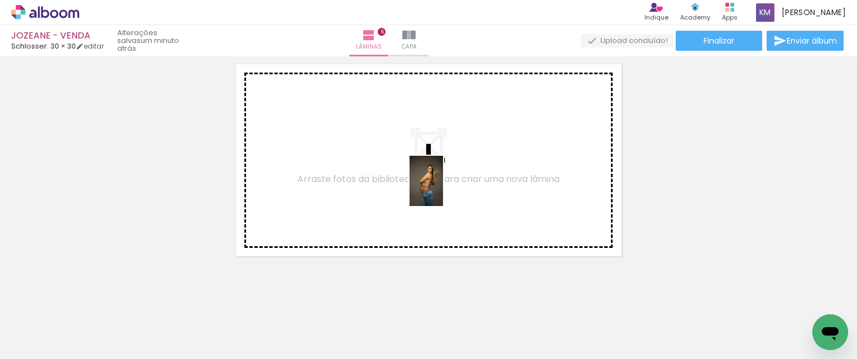
drag, startPoint x: 560, startPoint y: 324, endPoint x: 443, endPoint y: 189, distance: 178.8
click at [443, 189] on quentale-workspace at bounding box center [428, 179] width 857 height 359
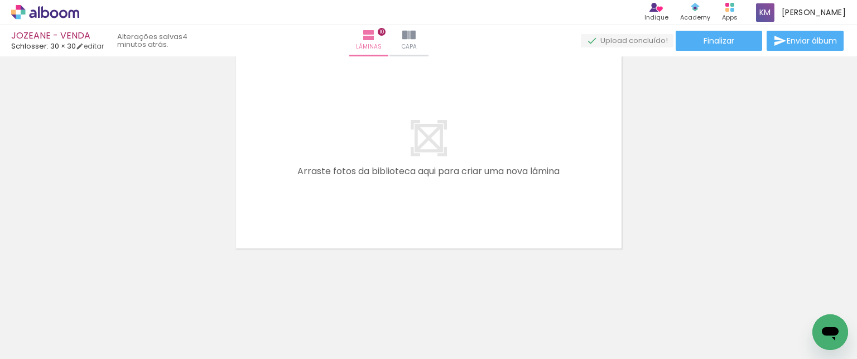
scroll to position [0, 5659]
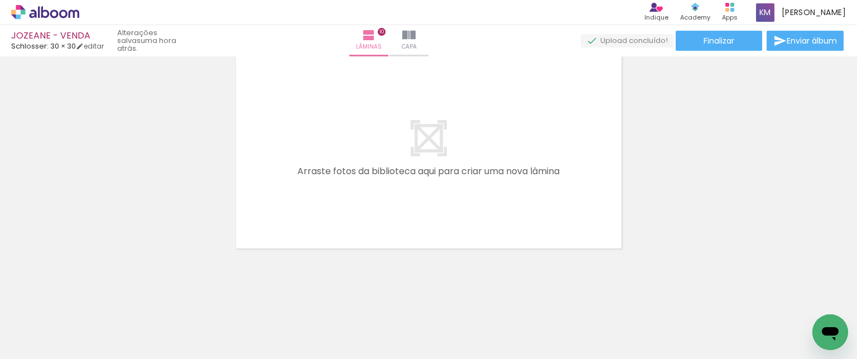
scroll to position [0, 5659]
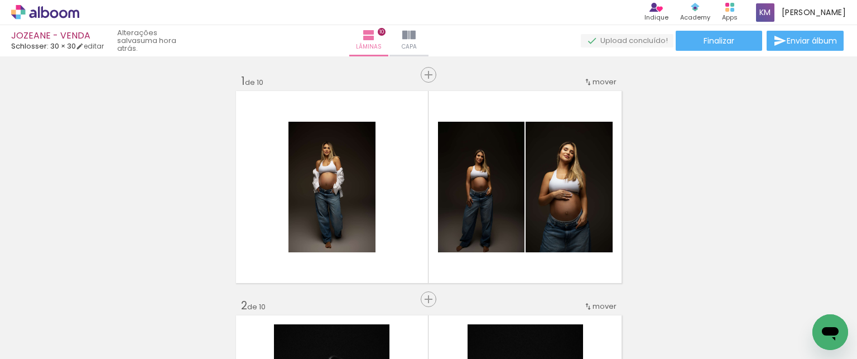
scroll to position [0, 5659]
